Goal: Information Seeking & Learning: Learn about a topic

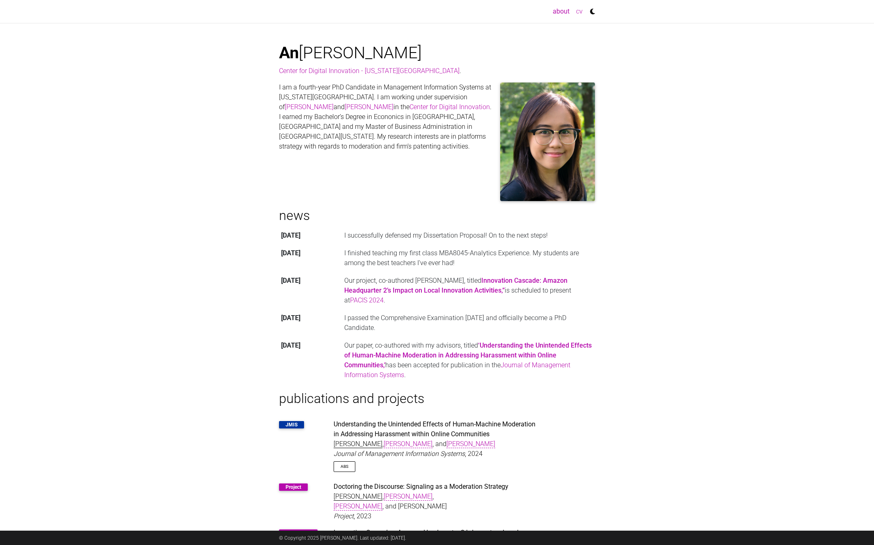
click at [578, 11] on link "cv" at bounding box center [579, 11] width 13 height 16
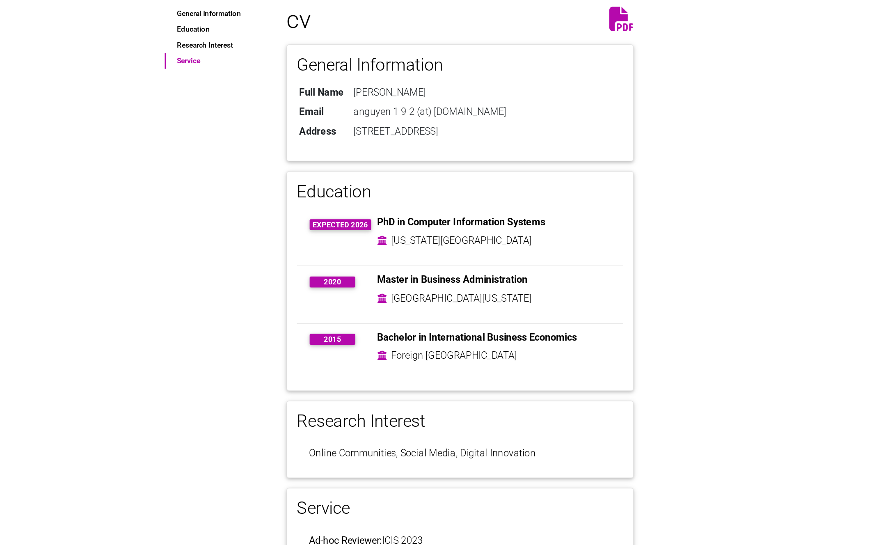
drag, startPoint x: 502, startPoint y: 281, endPoint x: 422, endPoint y: 279, distance: 80.5
click at [422, 279] on div "Bachelor in International Business Economics Foreign Trade University" at bounding box center [496, 277] width 180 height 28
copy table
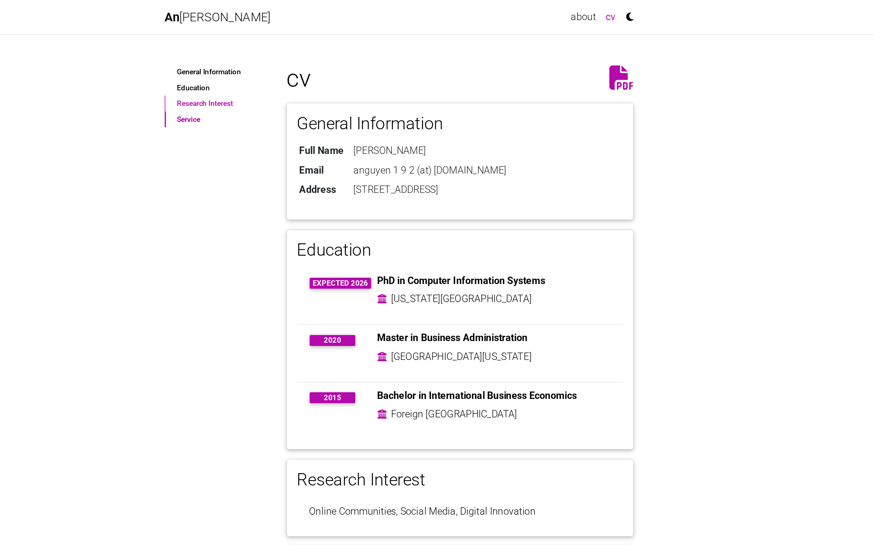
click at [306, 67] on link "Research Interest" at bounding box center [314, 69] width 70 height 11
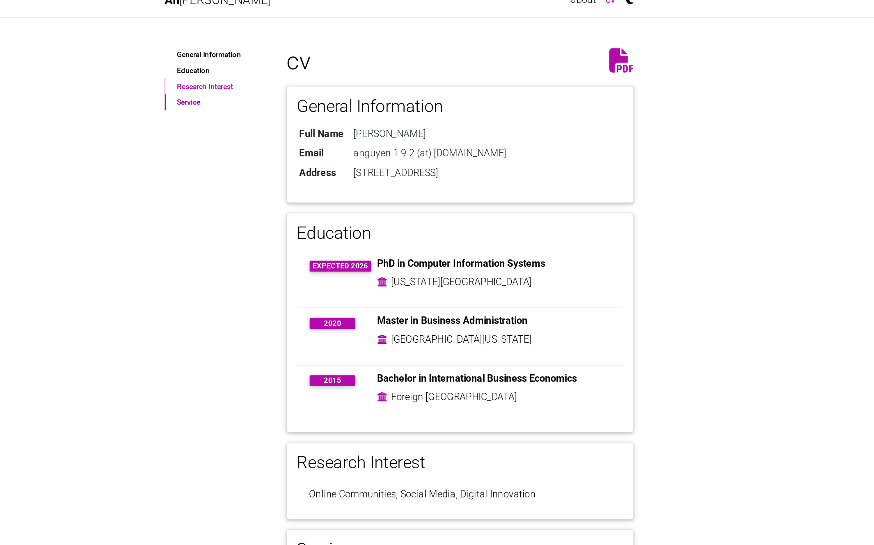
click at [322, 70] on link "Research Interest" at bounding box center [314, 69] width 70 height 11
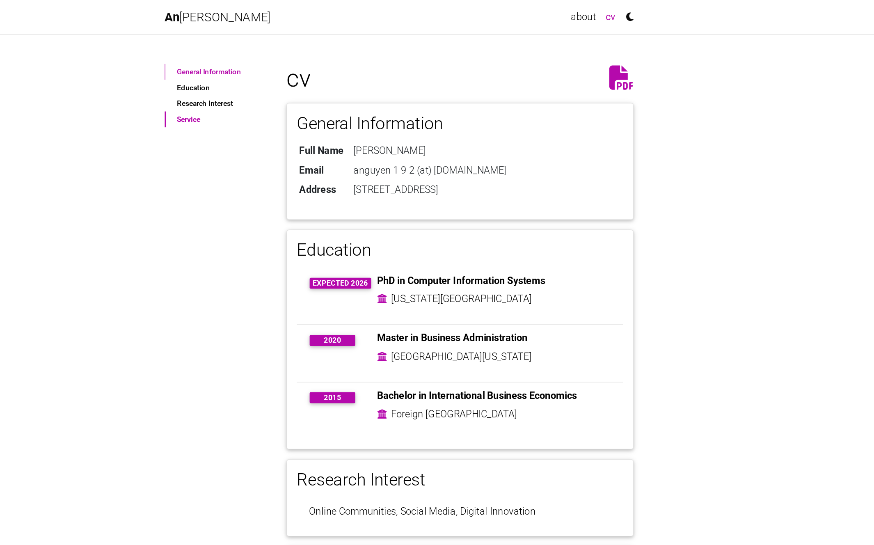
click at [309, 51] on link "General Information" at bounding box center [314, 48] width 70 height 11
click at [305, 50] on link "General Information" at bounding box center [314, 48] width 70 height 11
